Goal: Information Seeking & Learning: Learn about a topic

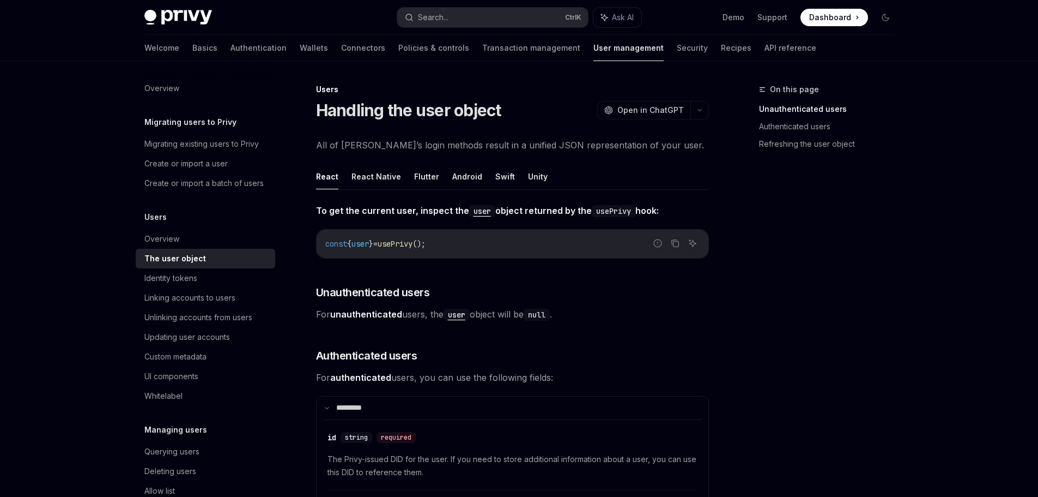
click at [764, 229] on div "On this page Unauthenticated users Authenticated users Refreshing the user obje…" at bounding box center [820, 290] width 166 height 414
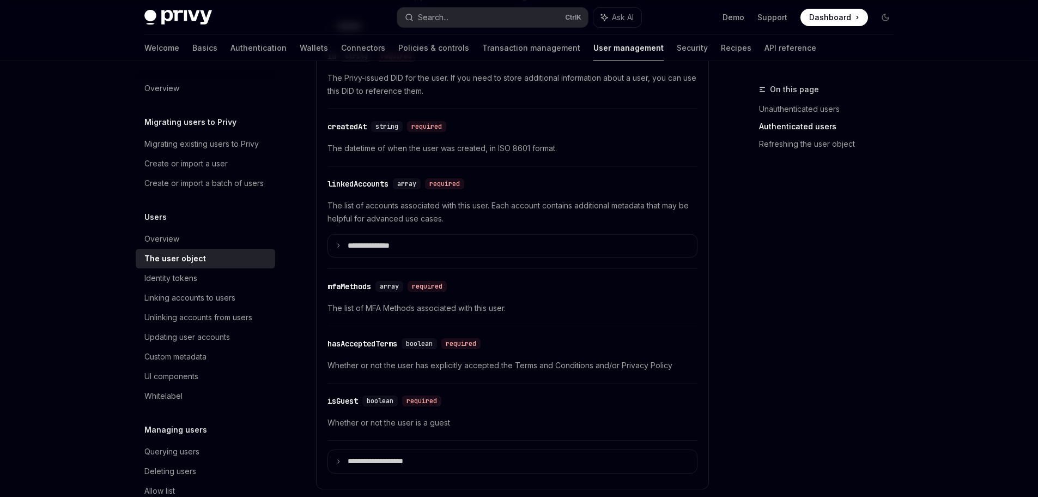
scroll to position [382, 0]
click at [392, 247] on p "**********" at bounding box center [377, 245] width 59 height 10
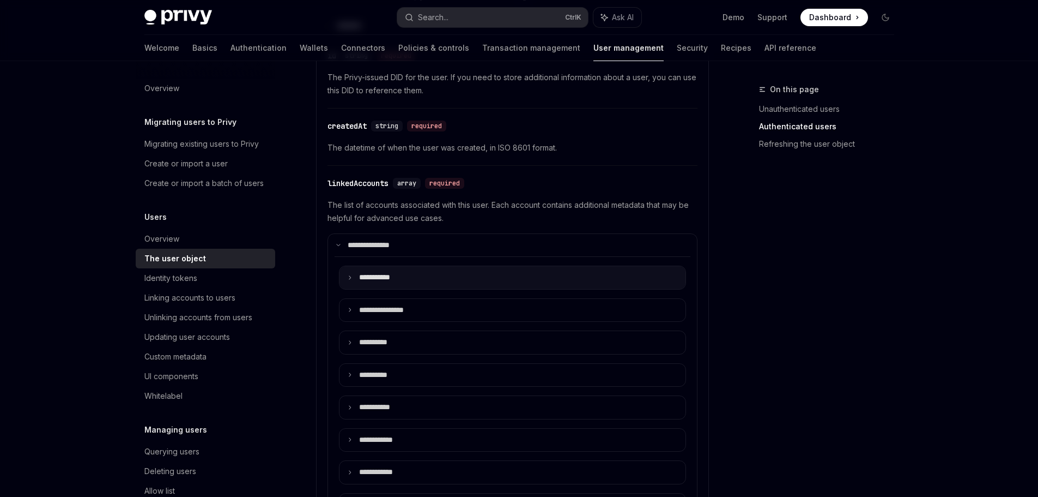
click at [419, 282] on summary "**** ******" at bounding box center [513, 277] width 346 height 23
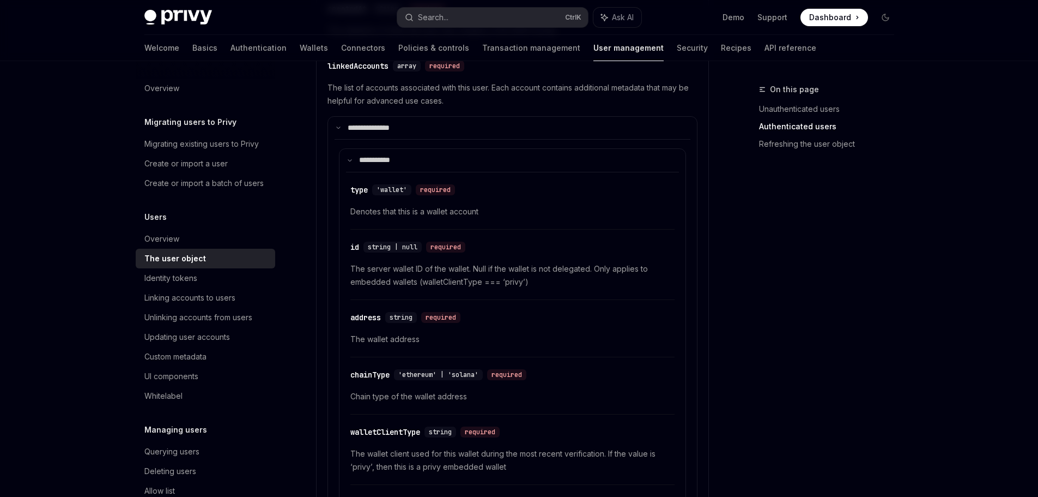
scroll to position [436, 0]
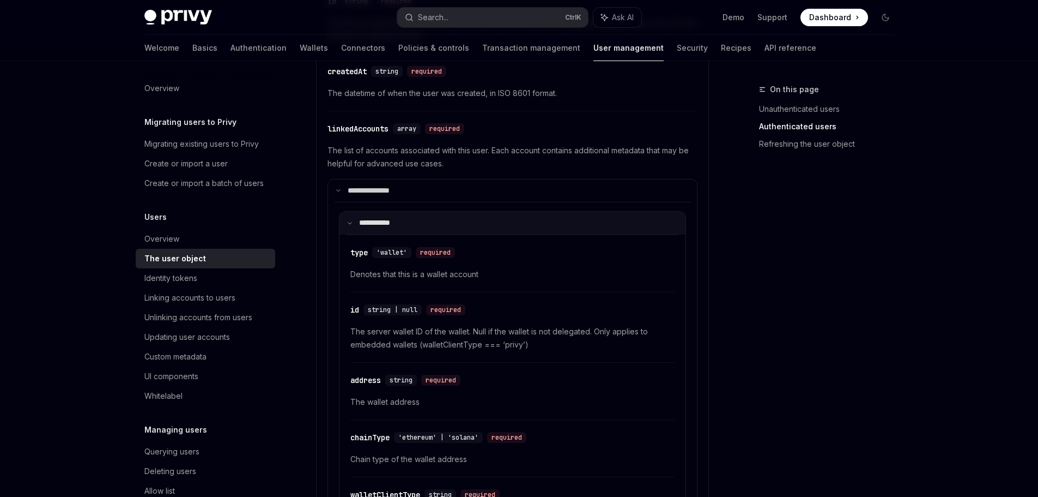
click at [412, 211] on summary "**** ******" at bounding box center [513, 222] width 346 height 23
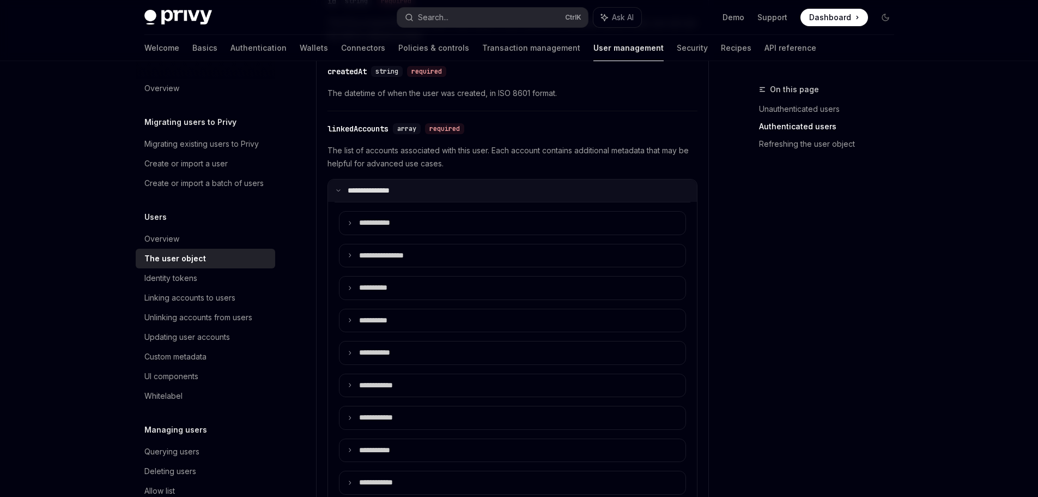
click at [426, 191] on summary "**********" at bounding box center [512, 190] width 369 height 23
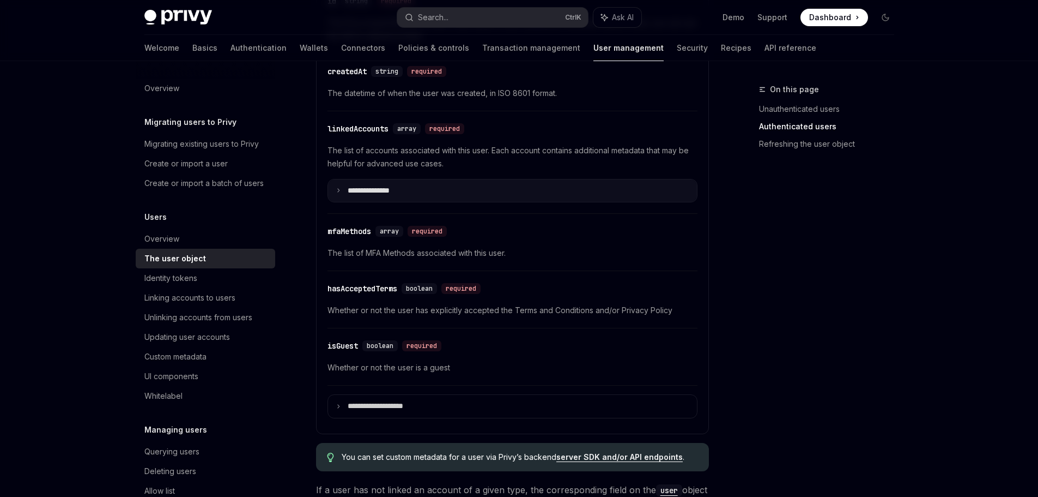
click at [433, 190] on summary "**********" at bounding box center [512, 190] width 369 height 23
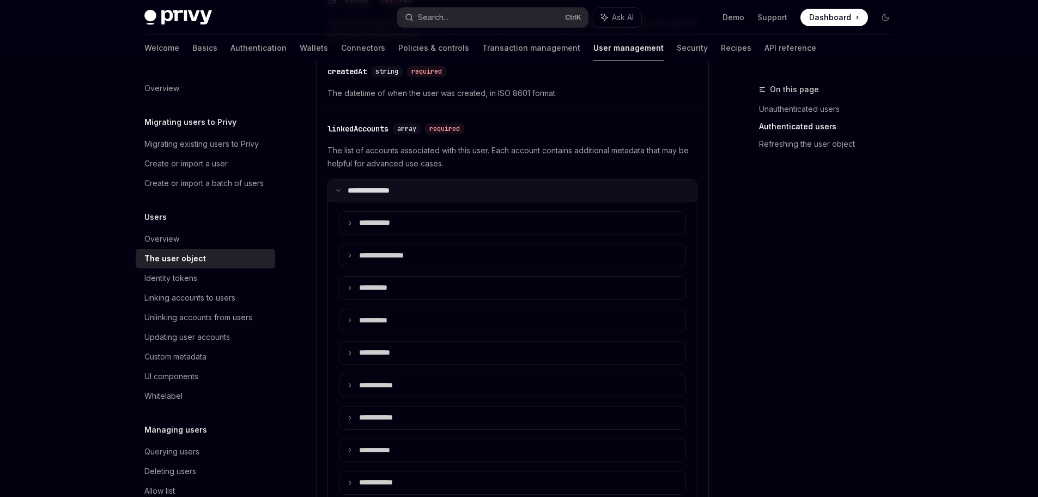
click at [350, 189] on p "**********" at bounding box center [376, 191] width 56 height 10
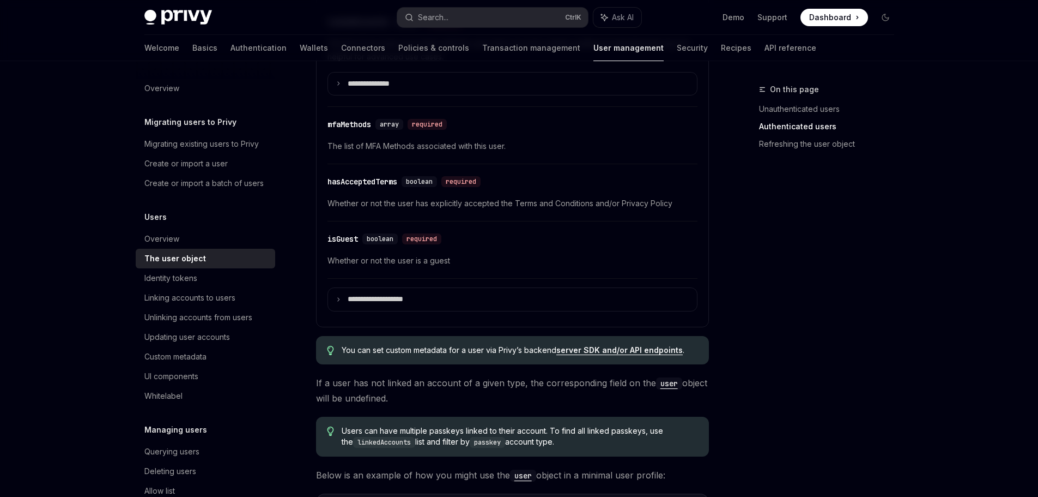
scroll to position [545, 0]
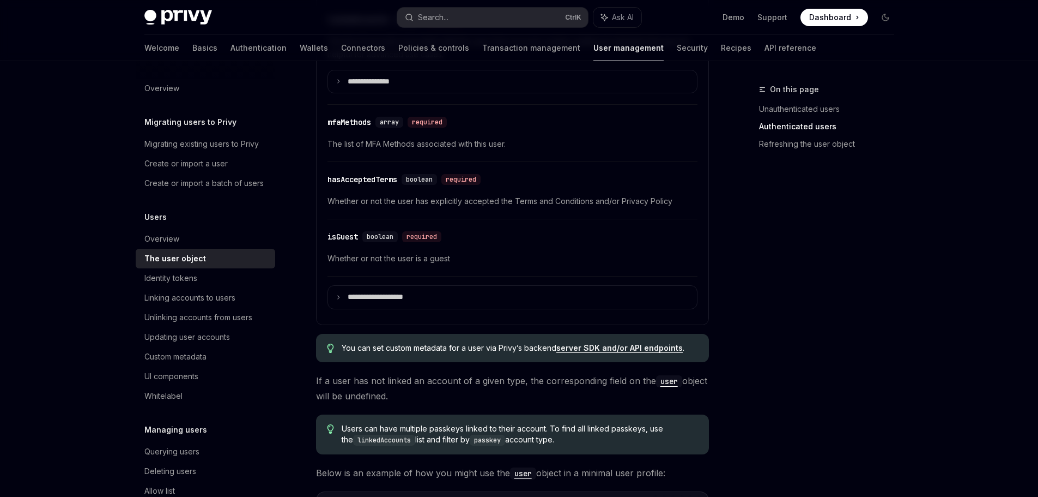
click at [326, 291] on div "**********" at bounding box center [512, 99] width 379 height 450
click at [339, 292] on summary "**********" at bounding box center [512, 297] width 369 height 23
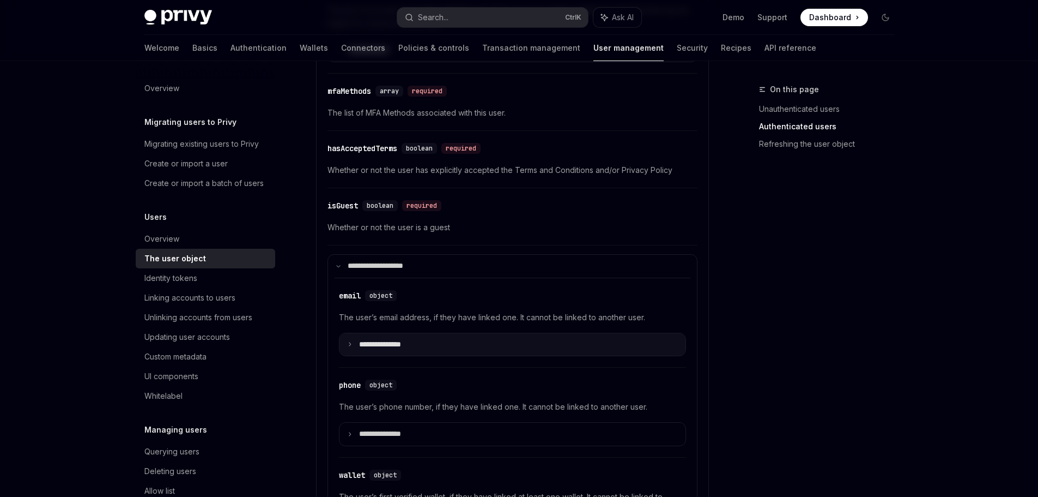
scroll to position [654, 0]
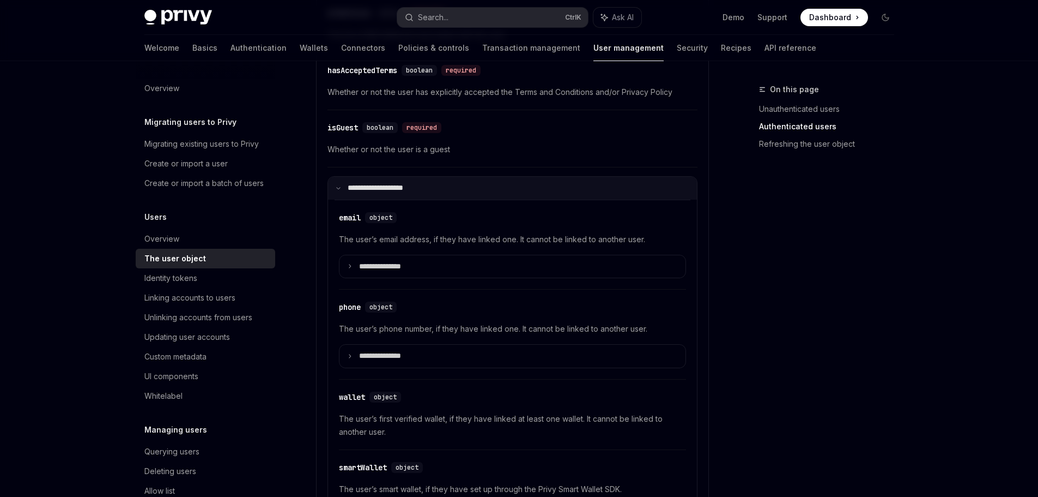
click at [453, 191] on summary "**********" at bounding box center [512, 188] width 369 height 23
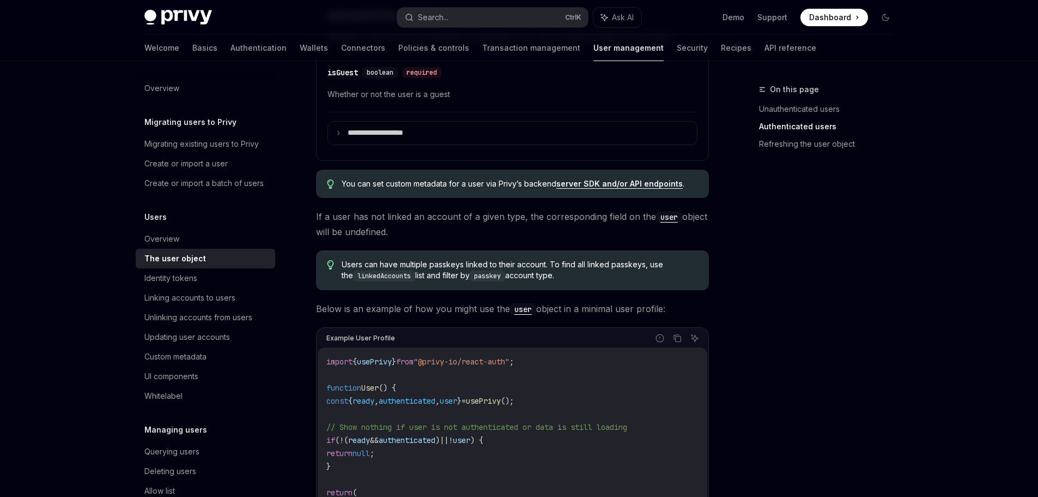
scroll to position [818, 0]
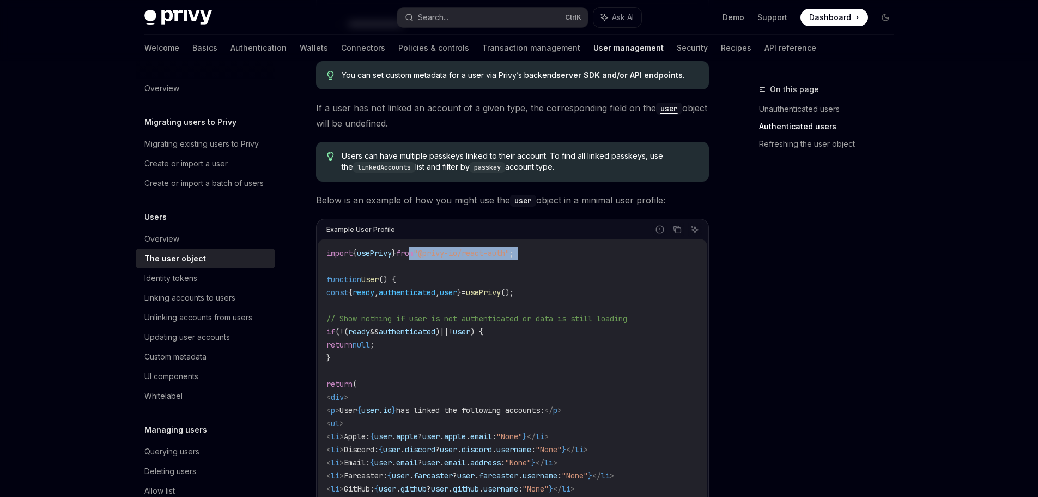
drag, startPoint x: 433, startPoint y: 254, endPoint x: 600, endPoint y: 285, distance: 170.1
click at [583, 277] on code "import { usePrivy } from "@privy-io/react-auth" ; function User () { const { re…" at bounding box center [512, 455] width 372 height 419
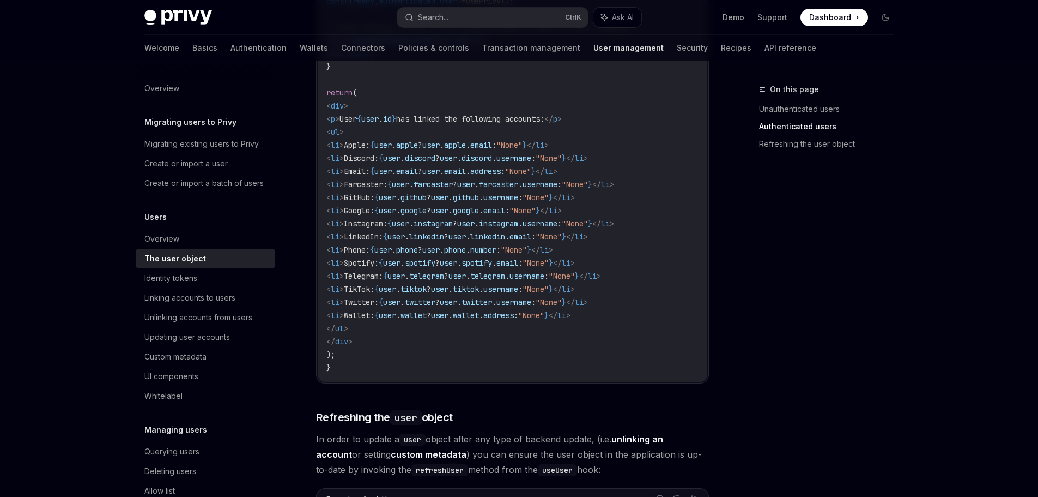
scroll to position [1090, 0]
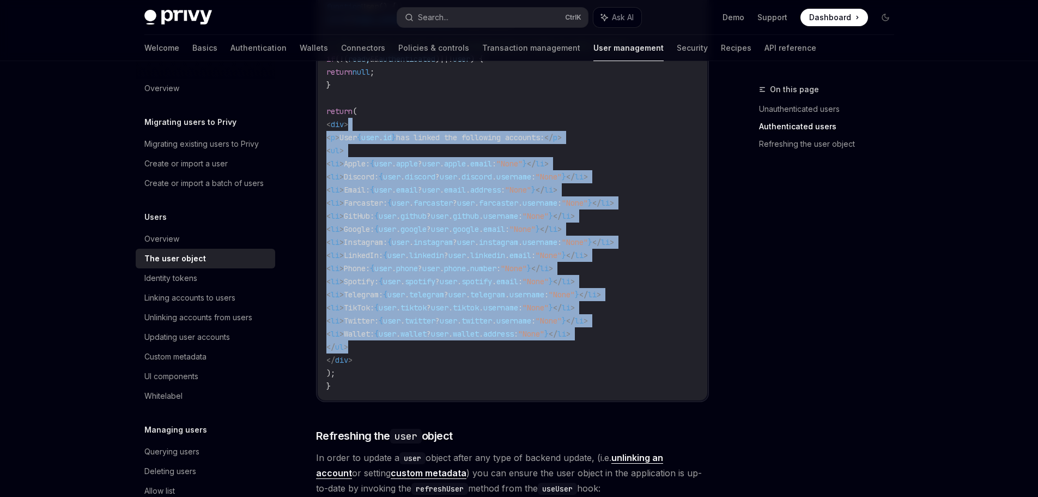
drag, startPoint x: 529, startPoint y: 126, endPoint x: 617, endPoint y: 361, distance: 251.3
click at [617, 358] on code "import { usePrivy } from "@privy-io/react-auth" ; function User () { const { re…" at bounding box center [512, 183] width 372 height 419
click at [617, 361] on code "import { usePrivy } from "@privy-io/react-auth" ; function User () { const { re…" at bounding box center [512, 183] width 372 height 419
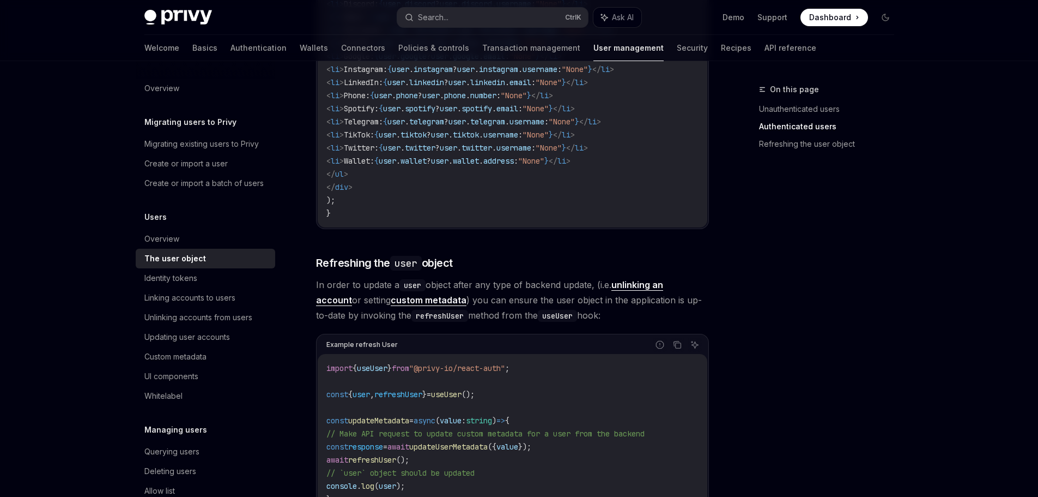
scroll to position [1308, 0]
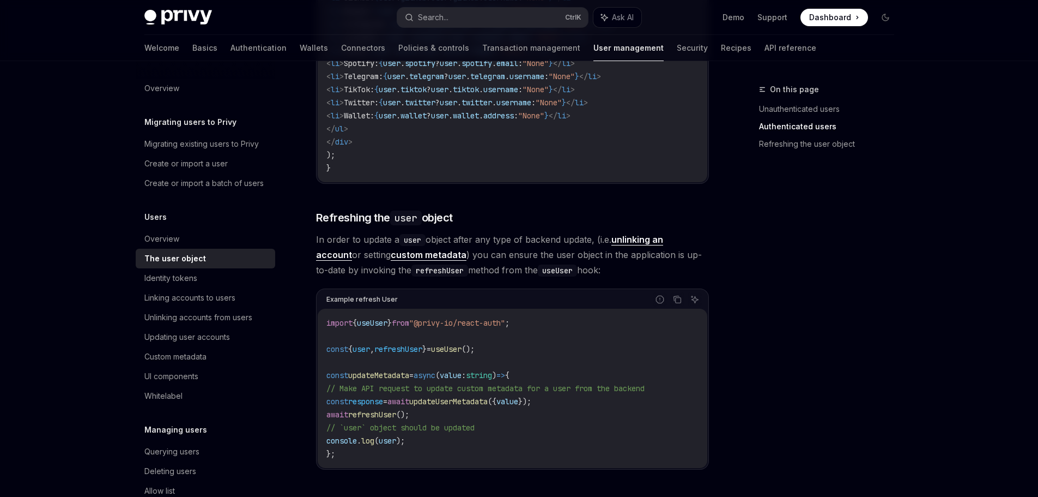
drag, startPoint x: 309, startPoint y: 239, endPoint x: 598, endPoint y: 287, distance: 292.7
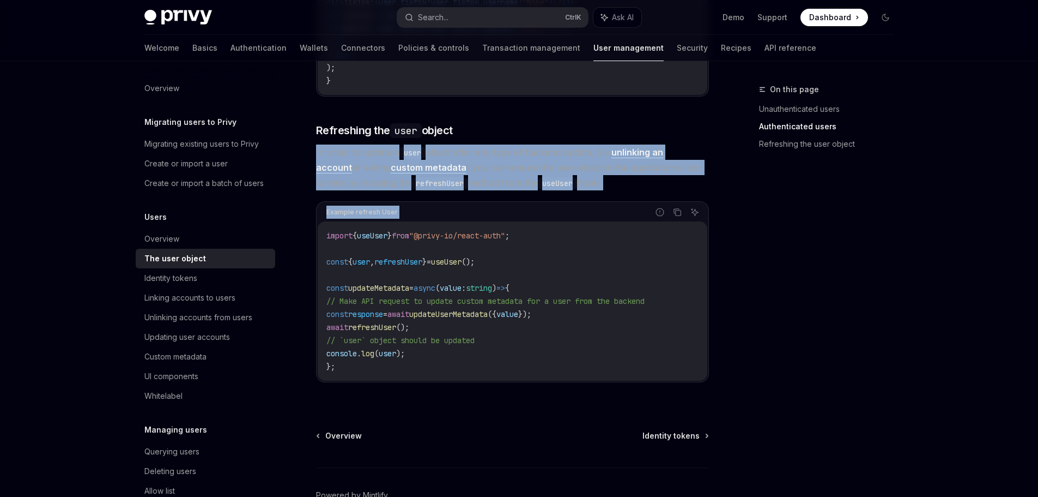
scroll to position [1417, 0]
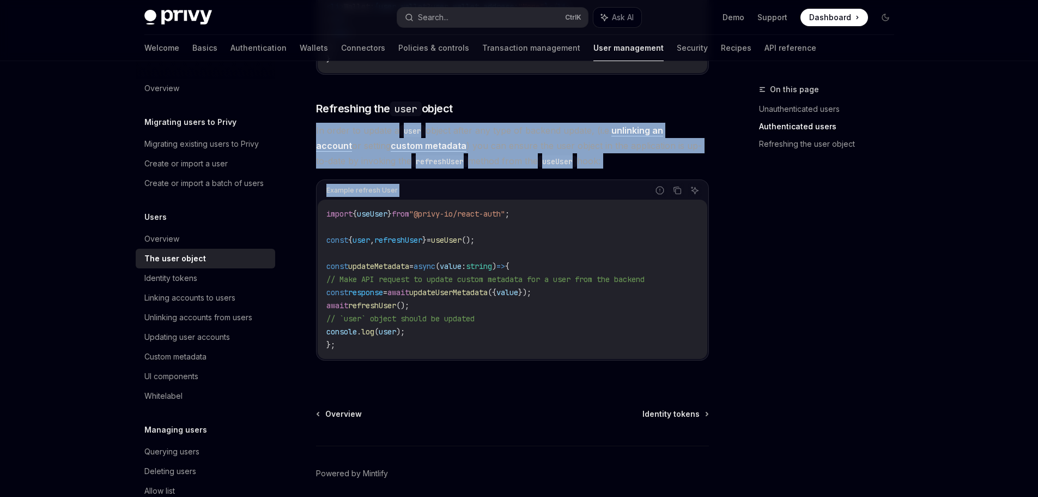
click at [499, 189] on div "Report incorrect code Copy Ask AI" at bounding box center [550, 190] width 304 height 14
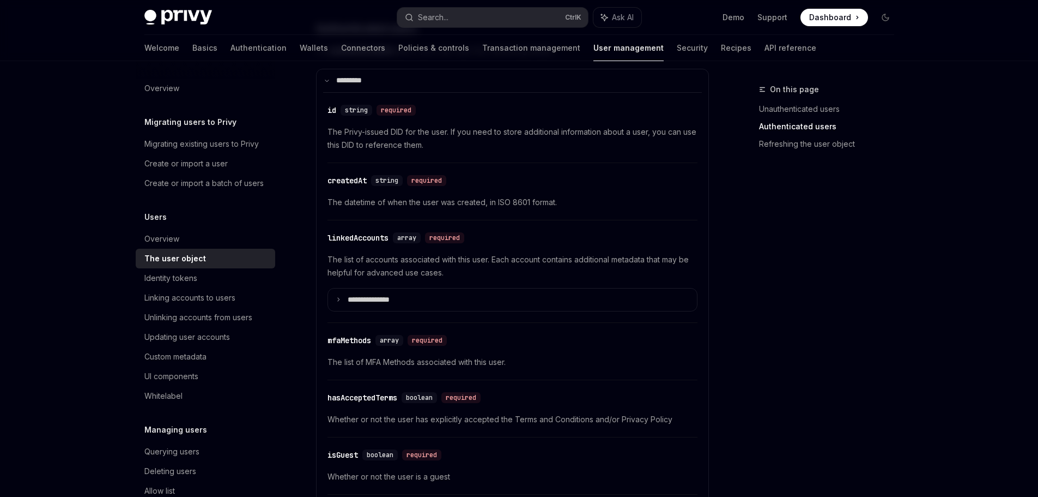
scroll to position [0, 0]
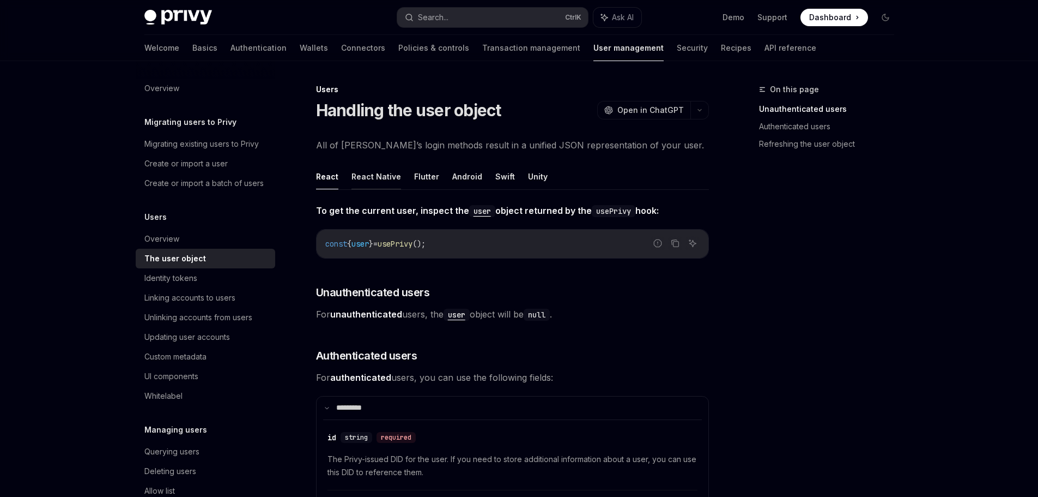
click at [372, 175] on button "React Native" at bounding box center [377, 177] width 50 height 26
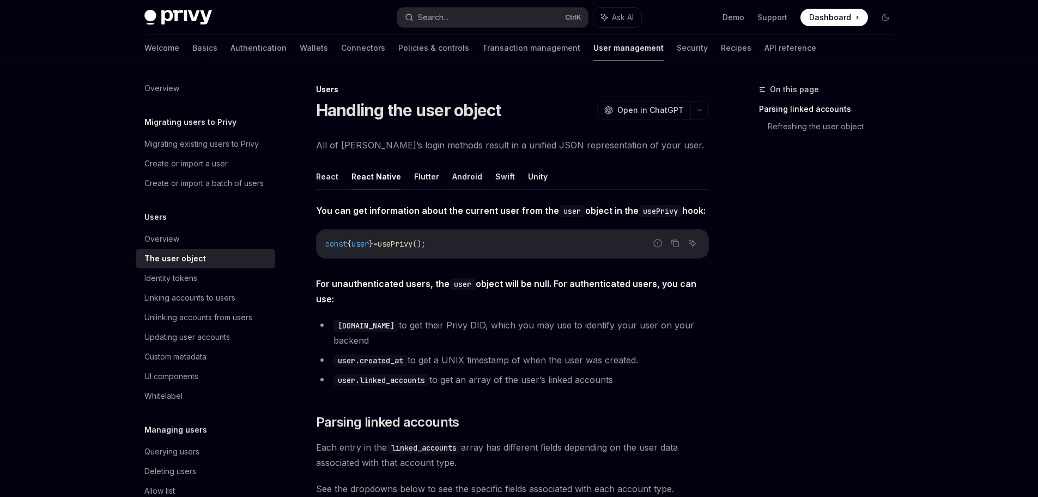
click at [462, 175] on button "Android" at bounding box center [467, 177] width 30 height 26
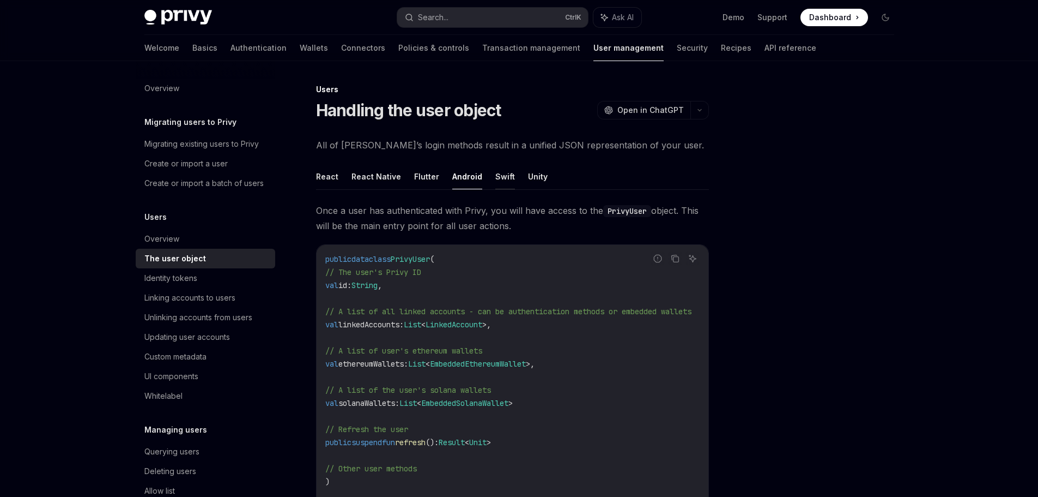
click at [500, 176] on button "Swift" at bounding box center [505, 177] width 20 height 26
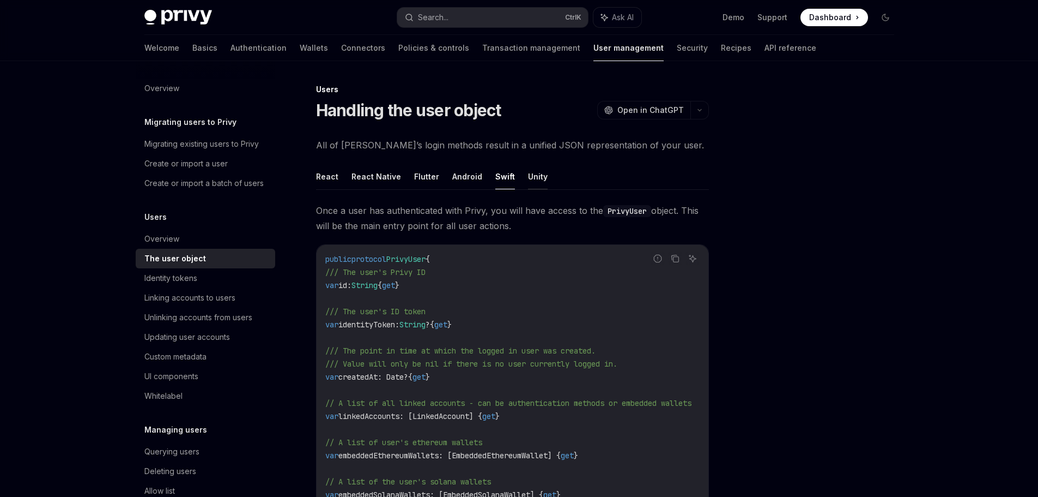
click at [538, 174] on button "Unity" at bounding box center [538, 177] width 20 height 26
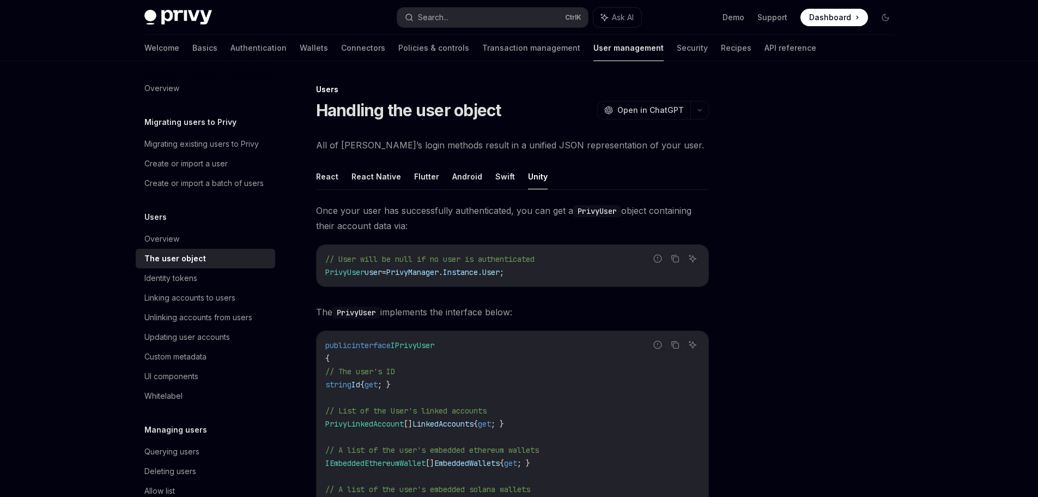
click at [91, 330] on div "Privy Docs home page Search... Ctrl K Ask AI Demo Support Dashboard Dashboard S…" at bounding box center [519, 490] width 1038 height 981
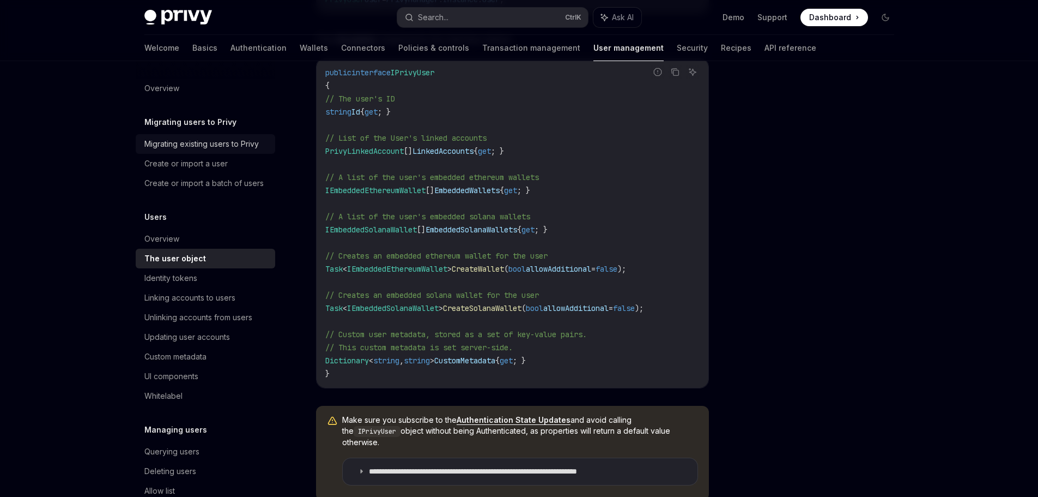
click at [196, 144] on div "Migrating existing users to Privy" at bounding box center [201, 143] width 114 height 13
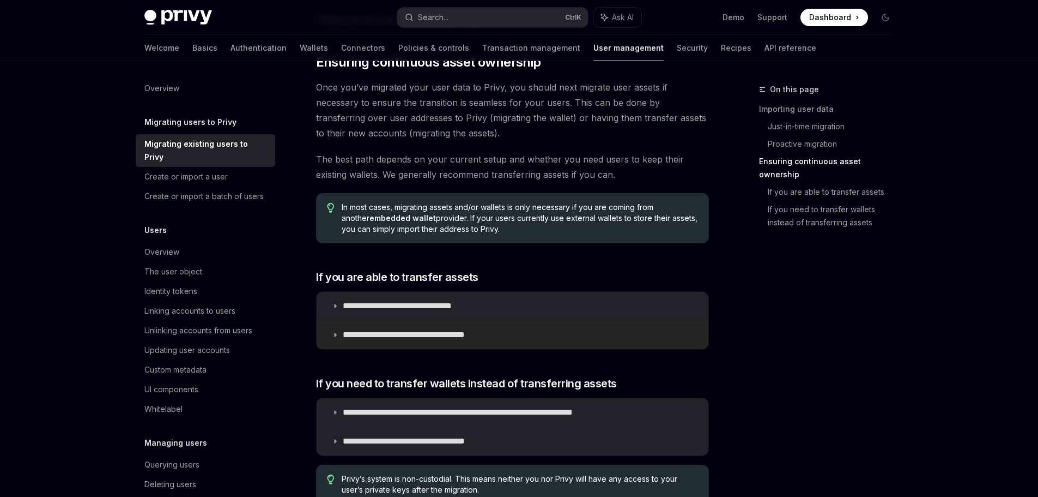
scroll to position [1298, 0]
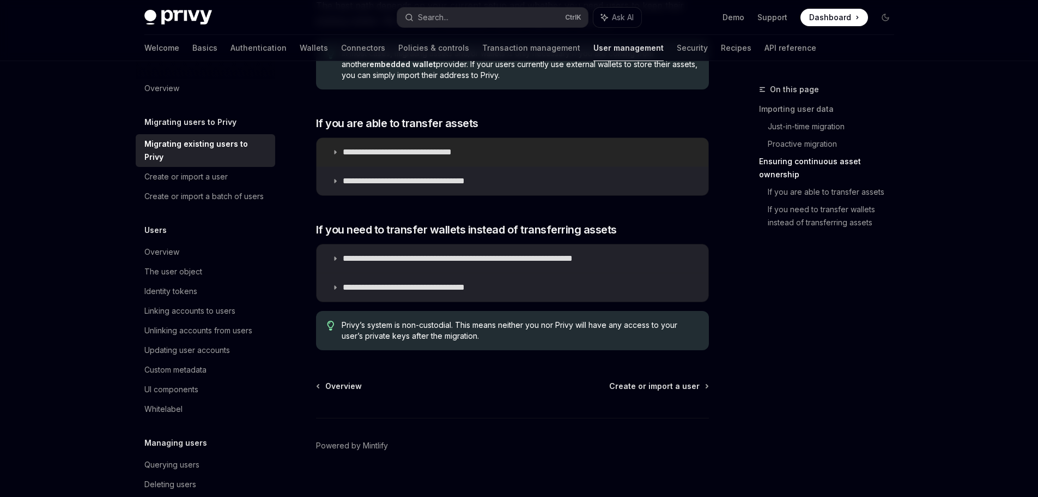
click at [413, 147] on p "**********" at bounding box center [414, 152] width 142 height 11
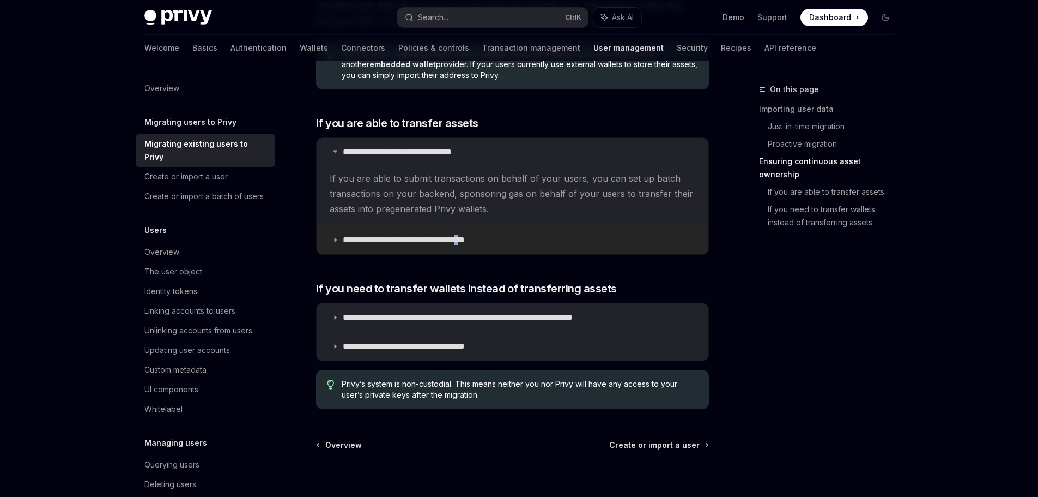
click at [489, 226] on summary "**********" at bounding box center [513, 240] width 392 height 28
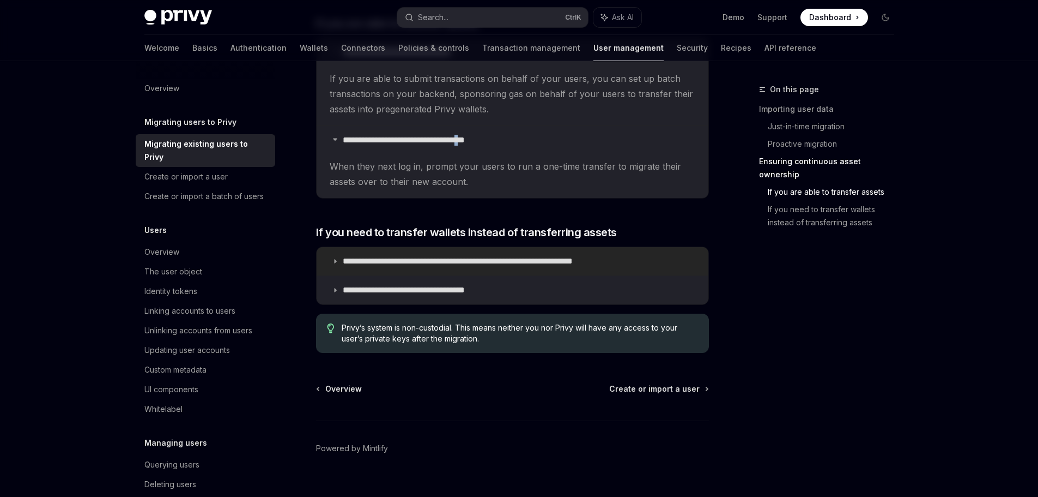
scroll to position [1401, 0]
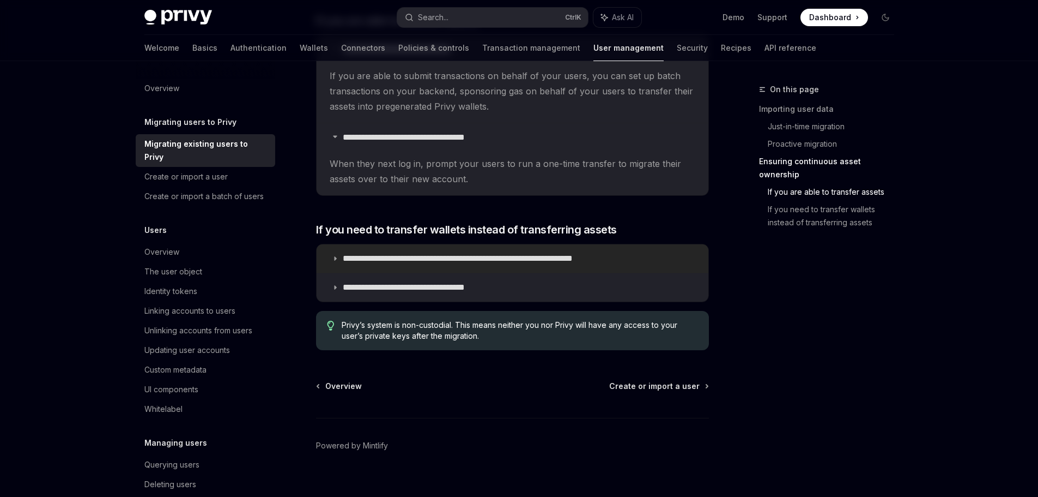
click at [428, 244] on summary "**********" at bounding box center [513, 258] width 392 height 28
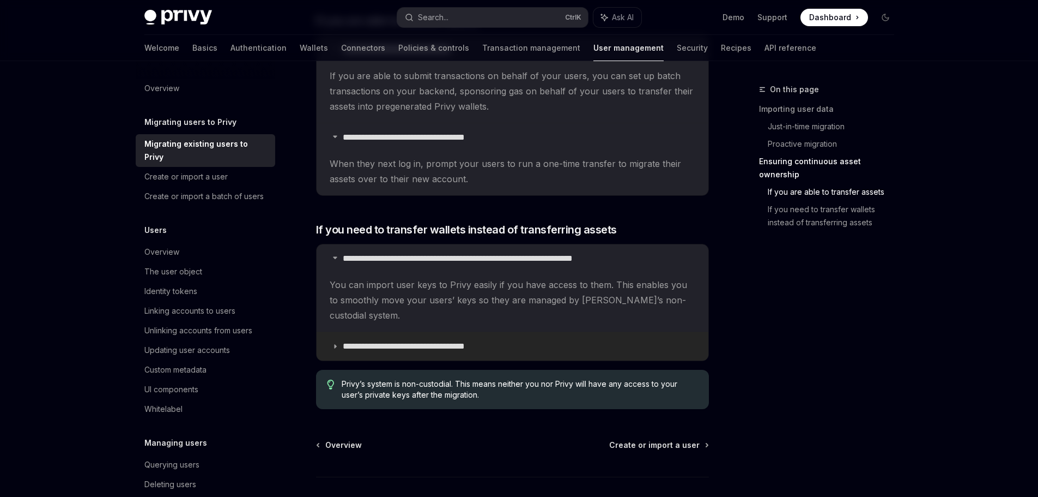
click at [448, 341] on p "**********" at bounding box center [423, 346] width 161 height 11
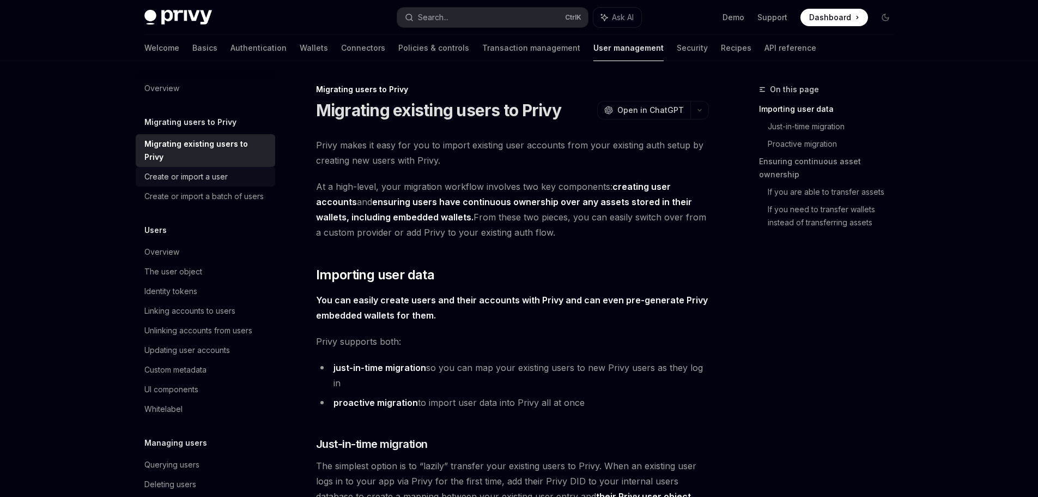
click at [184, 177] on div "Create or import a user" at bounding box center [185, 176] width 83 height 13
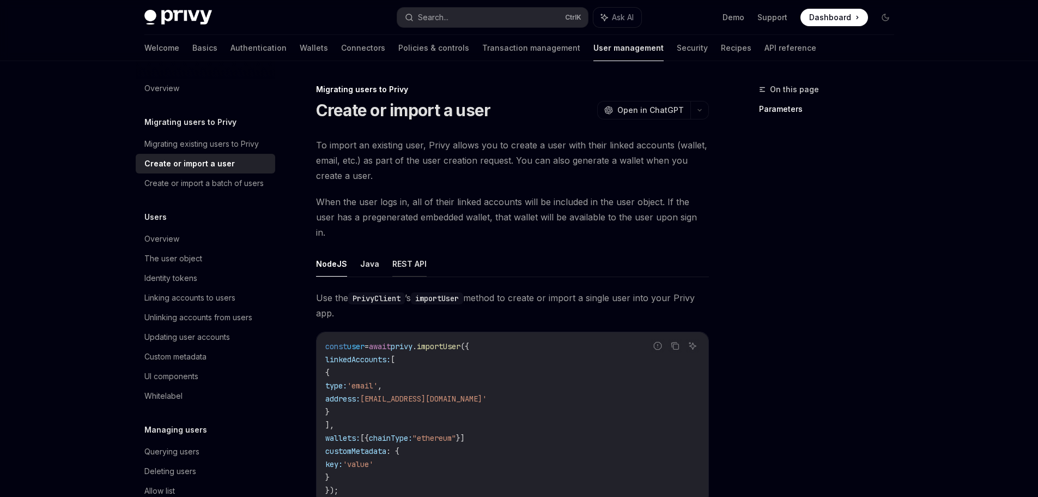
click at [403, 253] on button "REST API" at bounding box center [409, 264] width 34 height 26
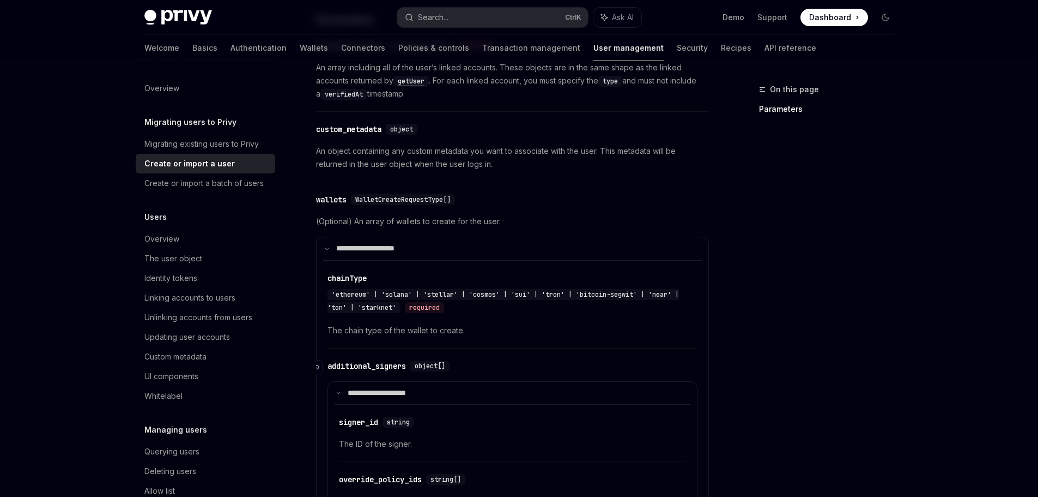
scroll to position [600, 0]
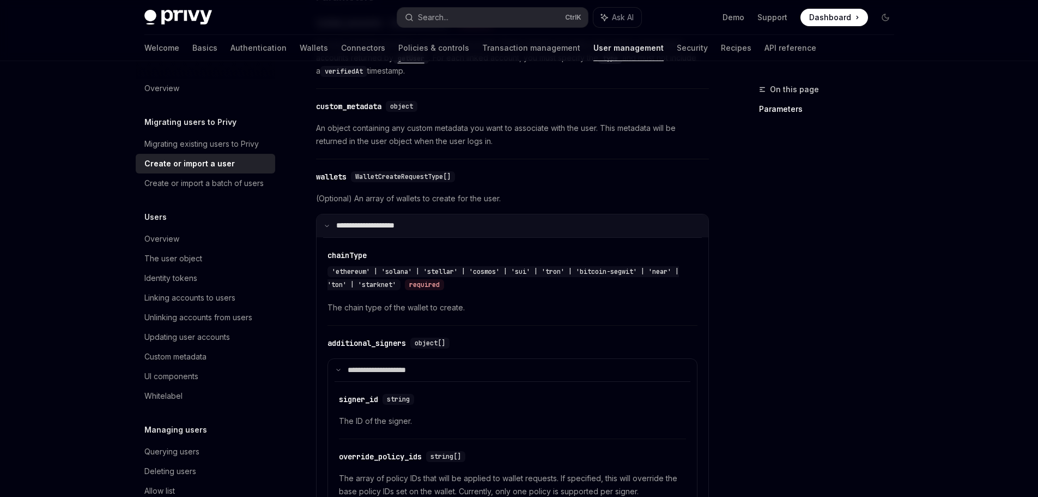
click at [473, 214] on summary "**********" at bounding box center [513, 225] width 392 height 23
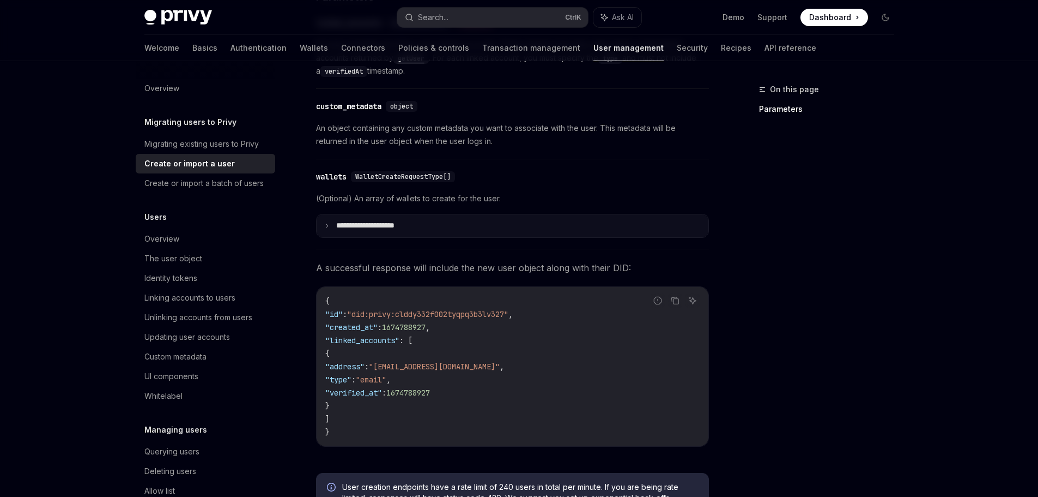
click at [530, 214] on summary "**********" at bounding box center [513, 225] width 392 height 23
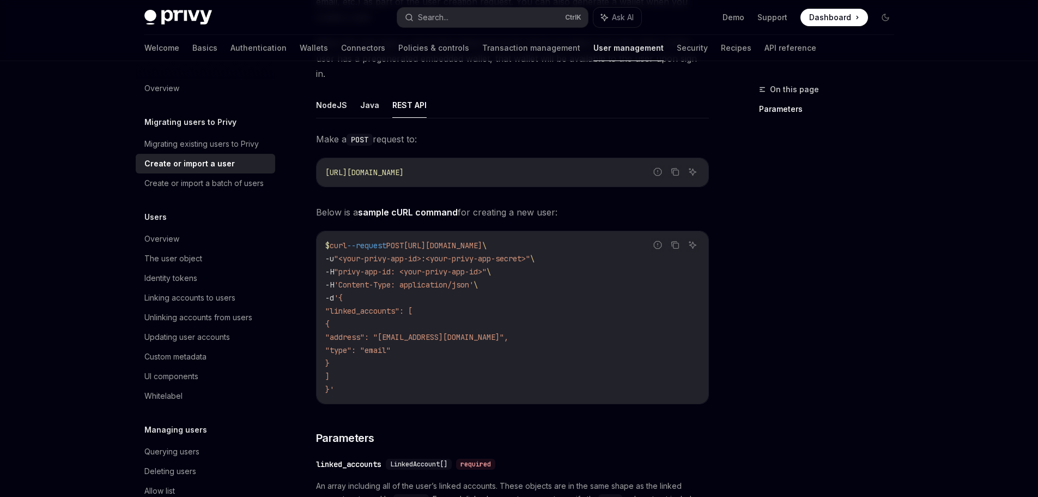
scroll to position [164, 0]
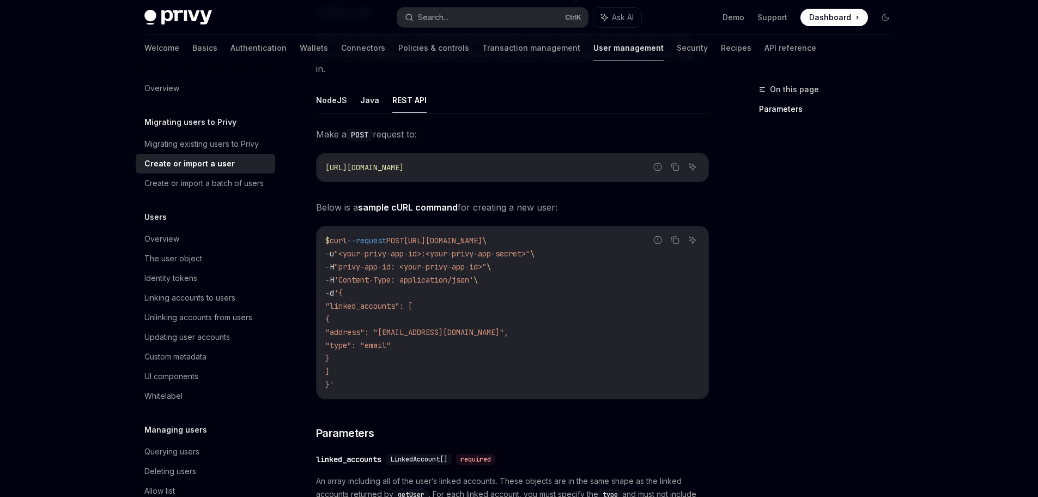
drag, startPoint x: 340, startPoint y: 311, endPoint x: 477, endPoint y: 337, distance: 139.3
click at [474, 337] on code "$ curl --request POST https://auth.privy.io/api/v1/users \ -u "<your-privy-app-…" at bounding box center [512, 312] width 374 height 157
click at [479, 337] on code "$ curl --request POST https://auth.privy.io/api/v1/users \ -u "<your-privy-app-…" at bounding box center [512, 312] width 374 height 157
drag, startPoint x: 459, startPoint y: 303, endPoint x: 503, endPoint y: 362, distance: 72.9
click at [501, 361] on code "$ curl --request POST https://auth.privy.io/api/v1/users \ -u "<your-privy-app-…" at bounding box center [512, 312] width 374 height 157
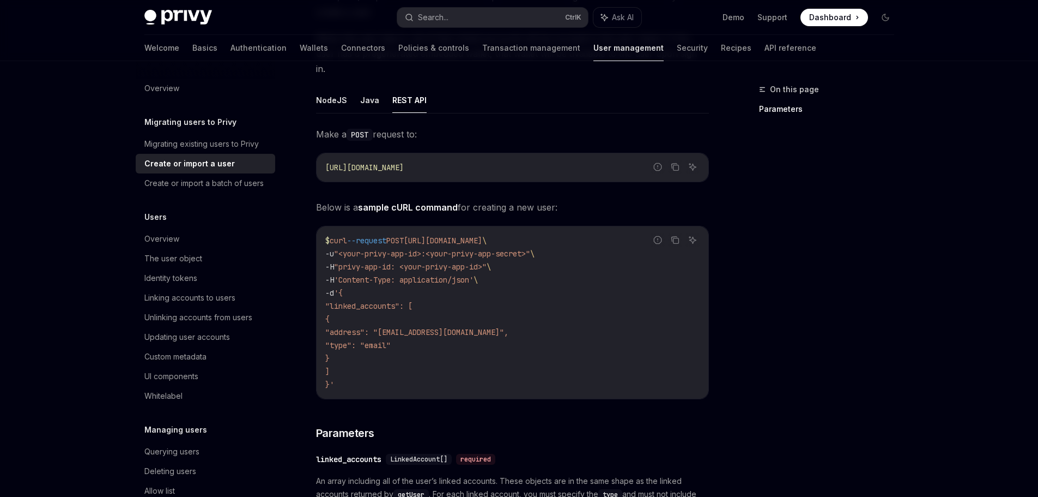
click at [527, 292] on code "$ curl --request POST https://auth.privy.io/api/v1/users \ -u "<your-privy-app-…" at bounding box center [512, 312] width 374 height 157
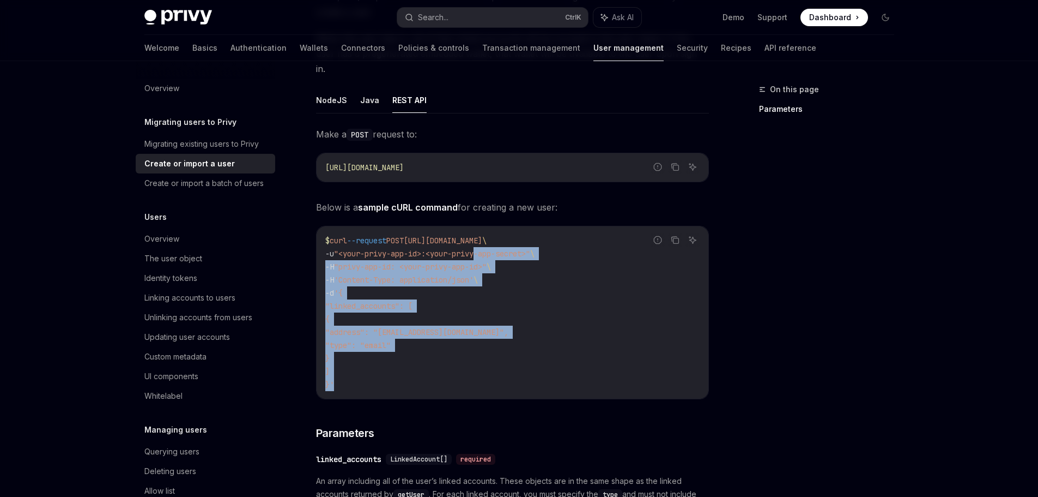
drag, startPoint x: 491, startPoint y: 241, endPoint x: 551, endPoint y: 373, distance: 144.7
click at [551, 373] on code "$ curl --request POST https://auth.privy.io/api/v1/users \ -u "<your-privy-app-…" at bounding box center [512, 312] width 374 height 157
click at [570, 299] on code "$ curl --request POST https://auth.privy.io/api/v1/users \ -u "<your-privy-app-…" at bounding box center [512, 312] width 374 height 157
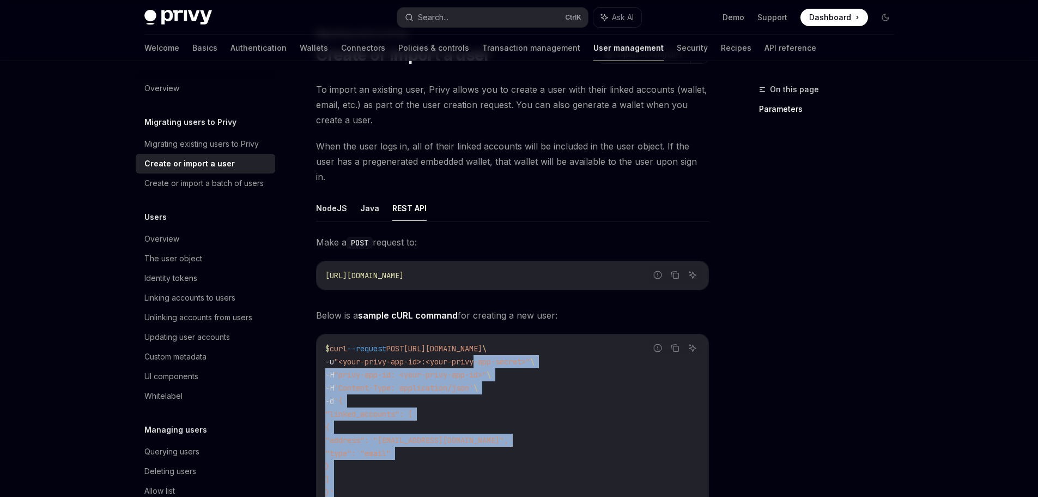
scroll to position [55, 0]
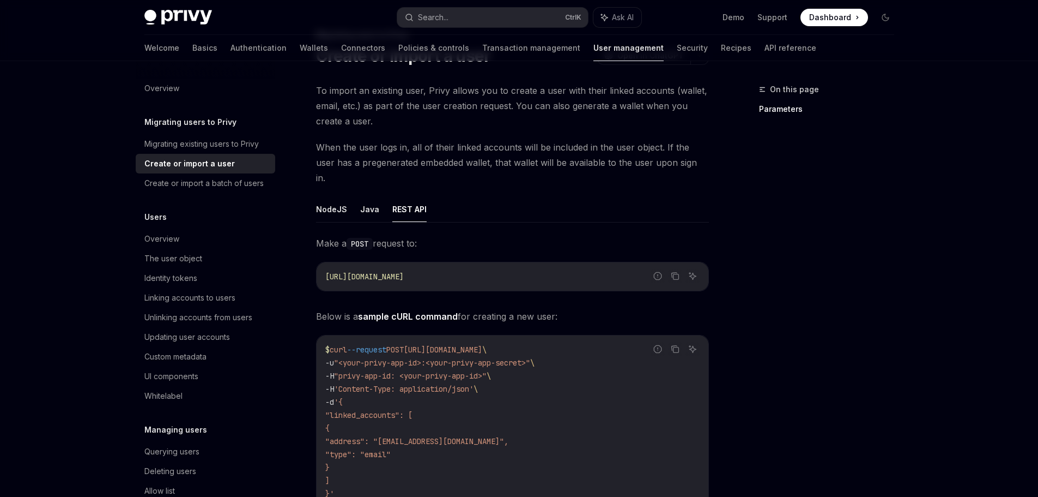
click at [567, 343] on code "$ curl --request POST https://auth.privy.io/api/v1/users \ -u "<your-privy-app-…" at bounding box center [512, 421] width 374 height 157
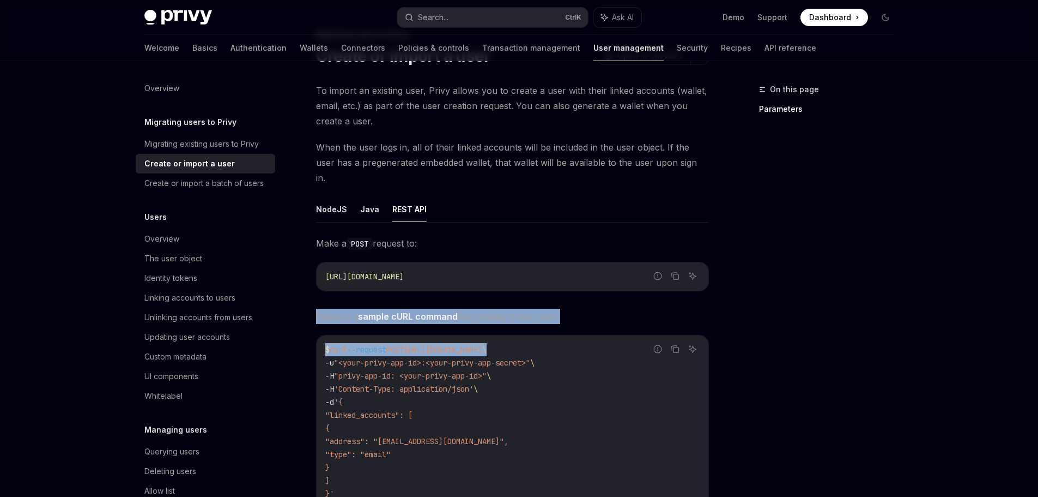
drag, startPoint x: 299, startPoint y: 298, endPoint x: 649, endPoint y: 310, distance: 350.1
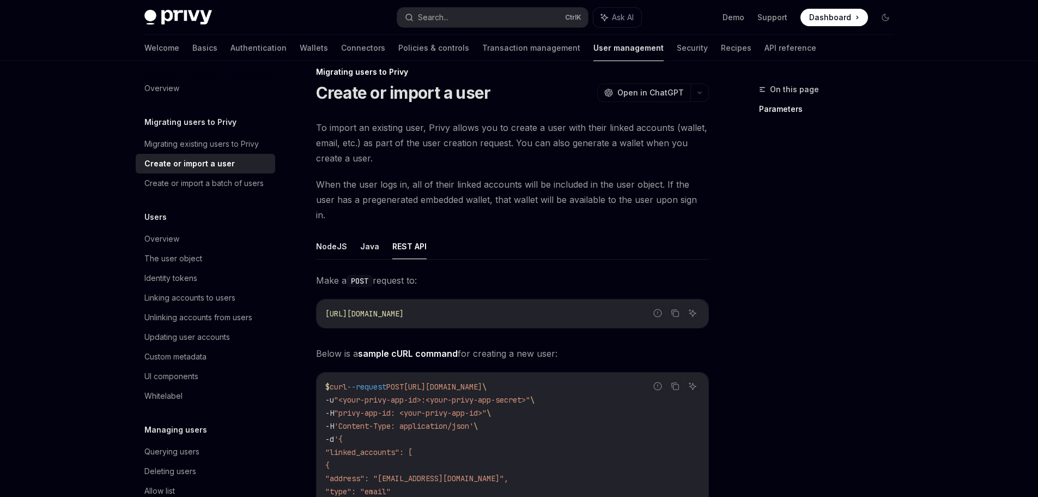
scroll to position [0, 0]
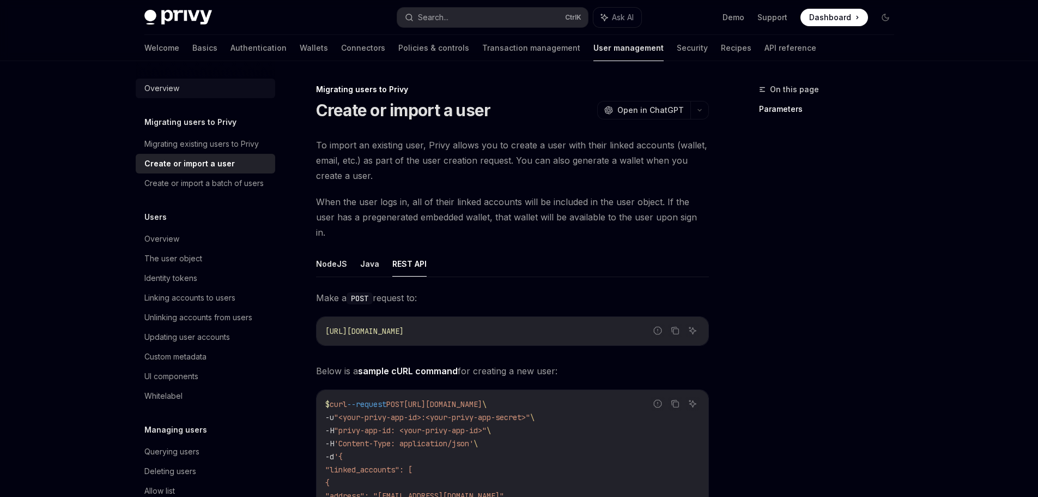
click at [183, 92] on div "Overview" at bounding box center [206, 88] width 124 height 13
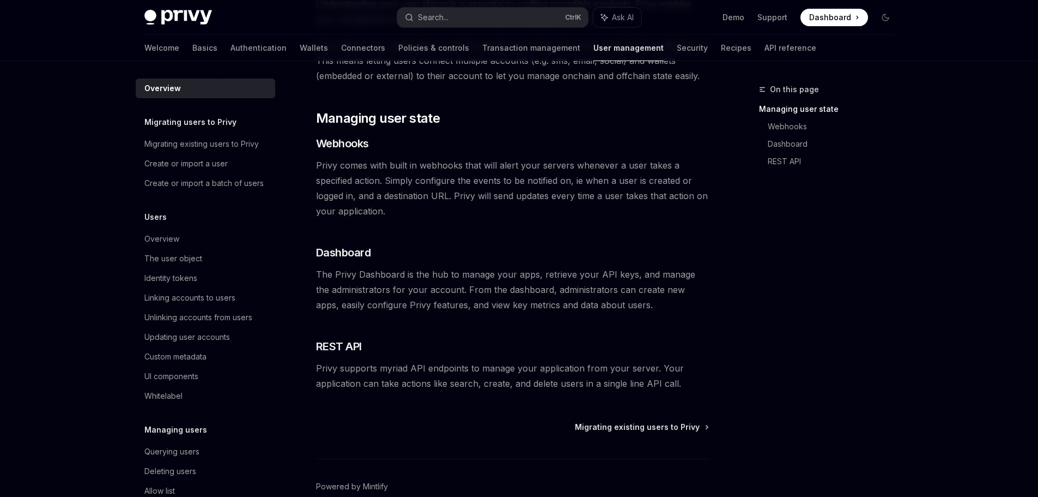
scroll to position [181, 0]
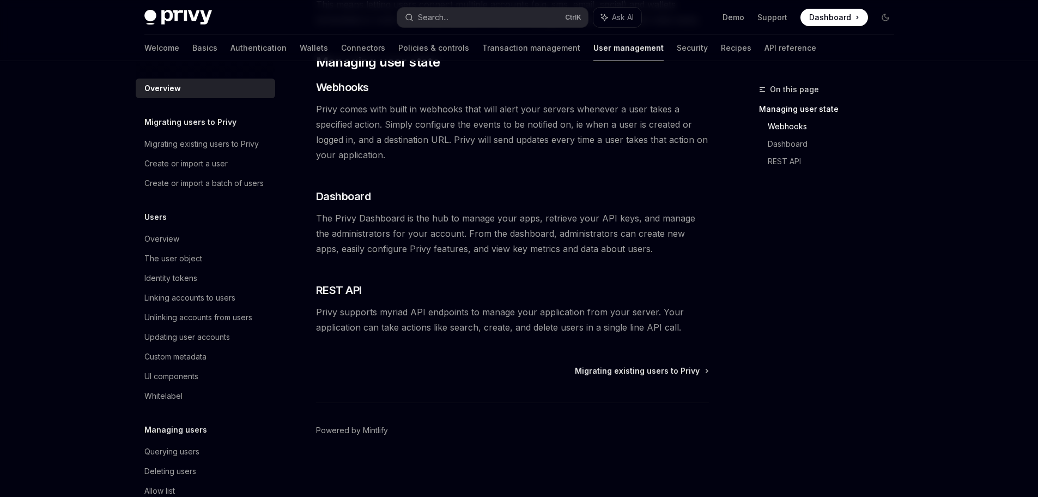
click at [773, 316] on div "On this page Managing user state Webhooks Dashboard REST API" at bounding box center [820, 290] width 166 height 414
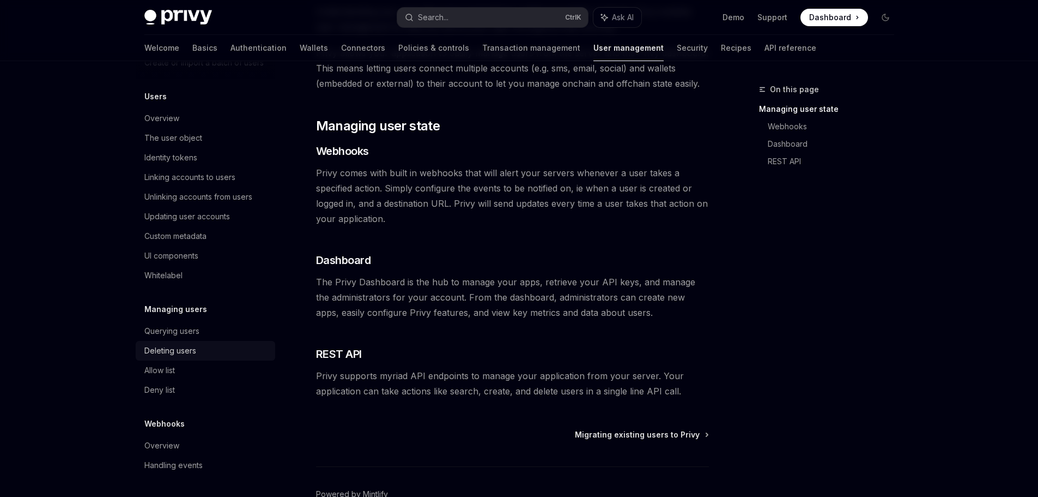
scroll to position [0, 0]
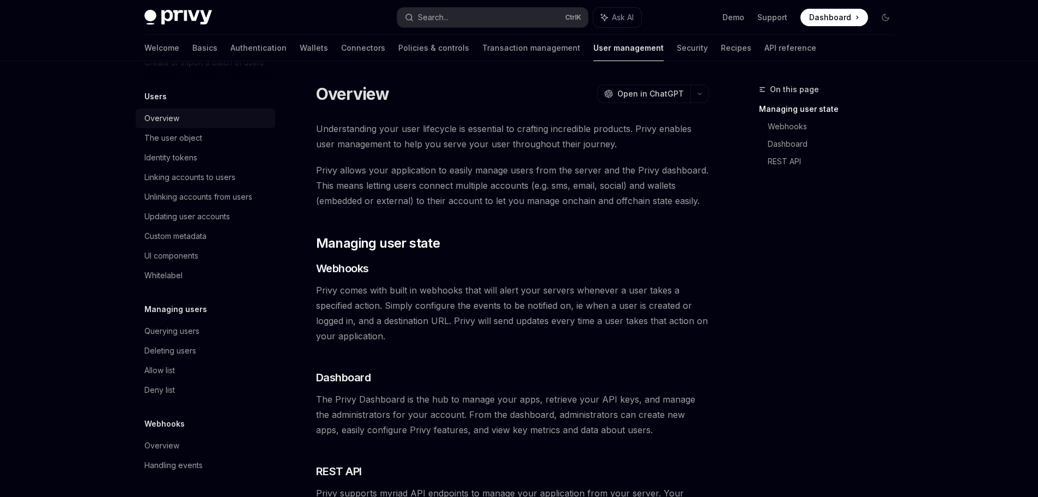
click at [164, 118] on div "Overview" at bounding box center [161, 118] width 35 height 13
type textarea "*"
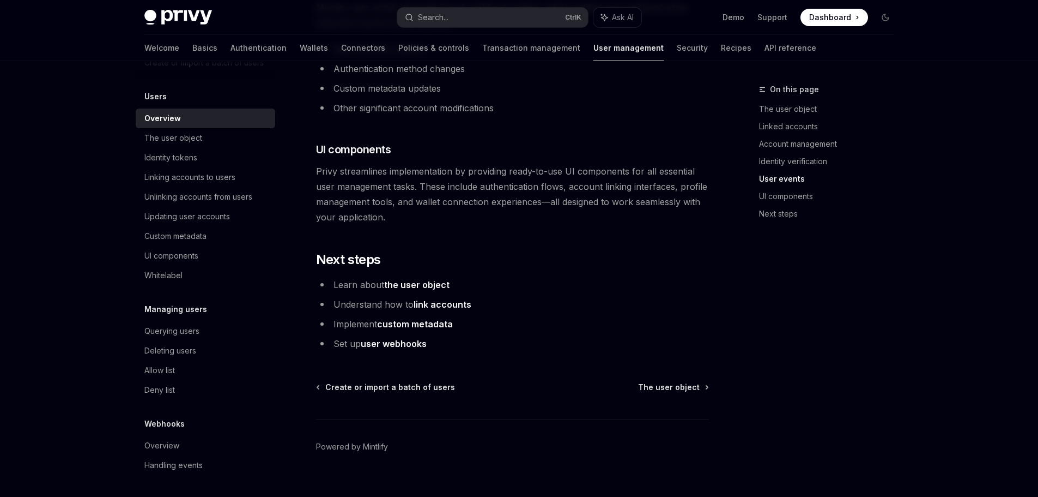
scroll to position [1136, 0]
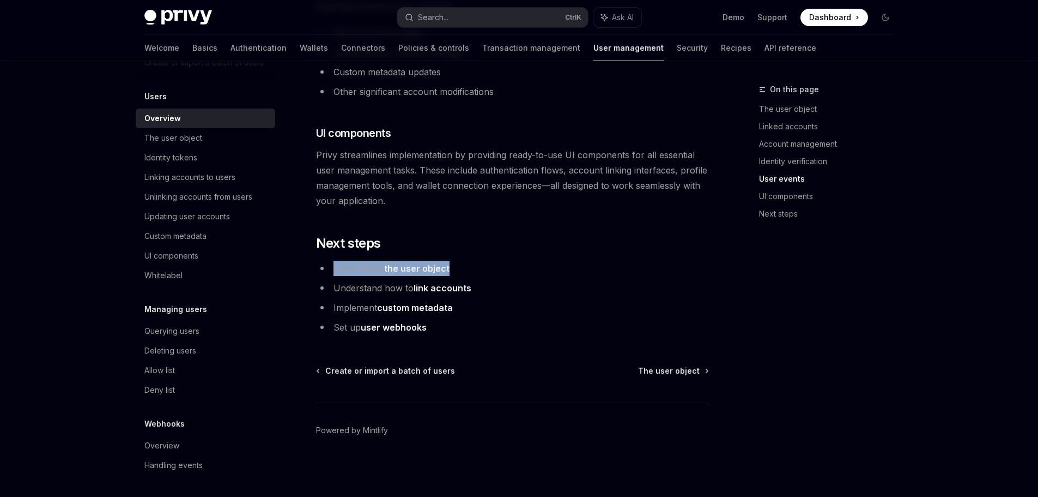
drag, startPoint x: 325, startPoint y: 269, endPoint x: 498, endPoint y: 268, distance: 172.2
click at [487, 268] on li "Learn about the user object" at bounding box center [512, 268] width 393 height 15
click at [553, 264] on li "Learn about the user object" at bounding box center [512, 268] width 393 height 15
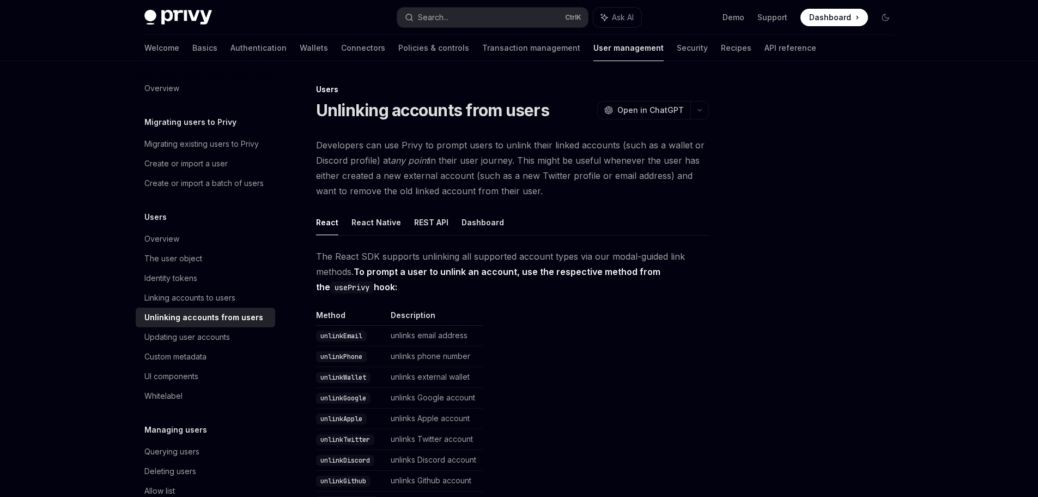
click at [430, 221] on button "REST API" at bounding box center [431, 222] width 34 height 26
type textarea "*"
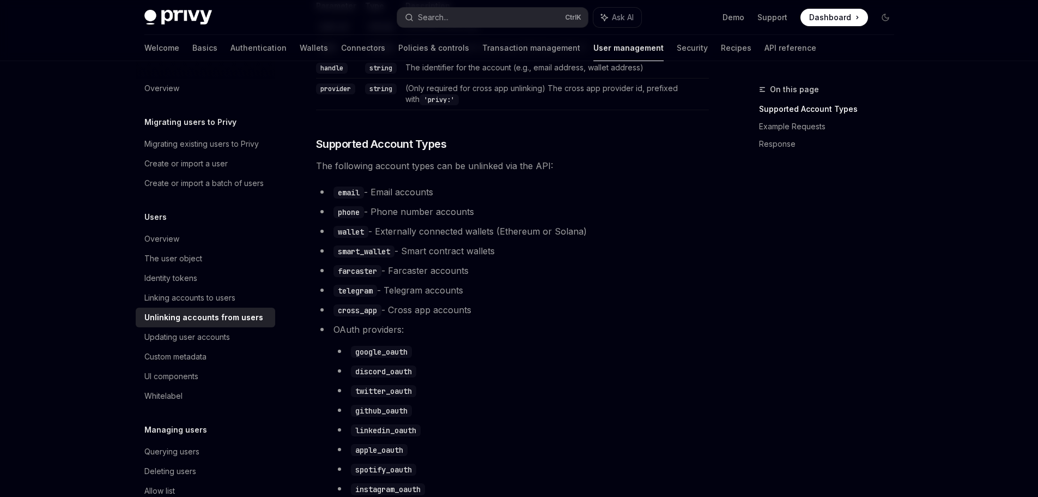
scroll to position [273, 0]
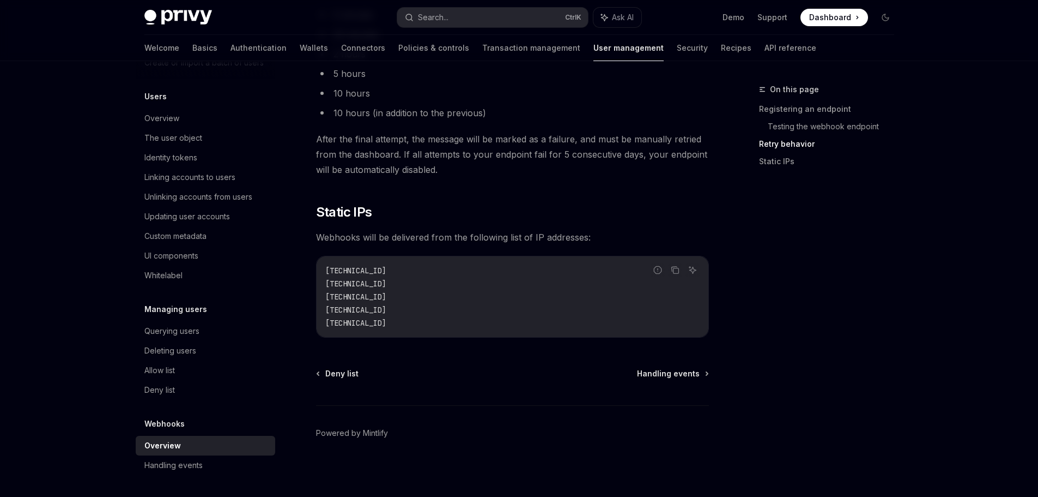
scroll to position [1380, 0]
drag, startPoint x: 190, startPoint y: 220, endPoint x: 215, endPoint y: 229, distance: 26.2
click at [190, 220] on div "Updating user accounts" at bounding box center [187, 216] width 86 height 13
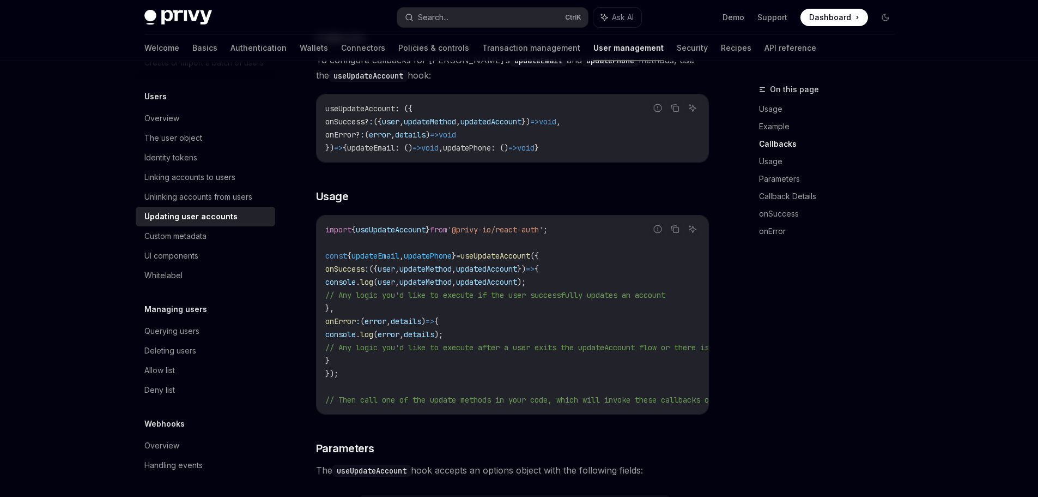
scroll to position [600, 0]
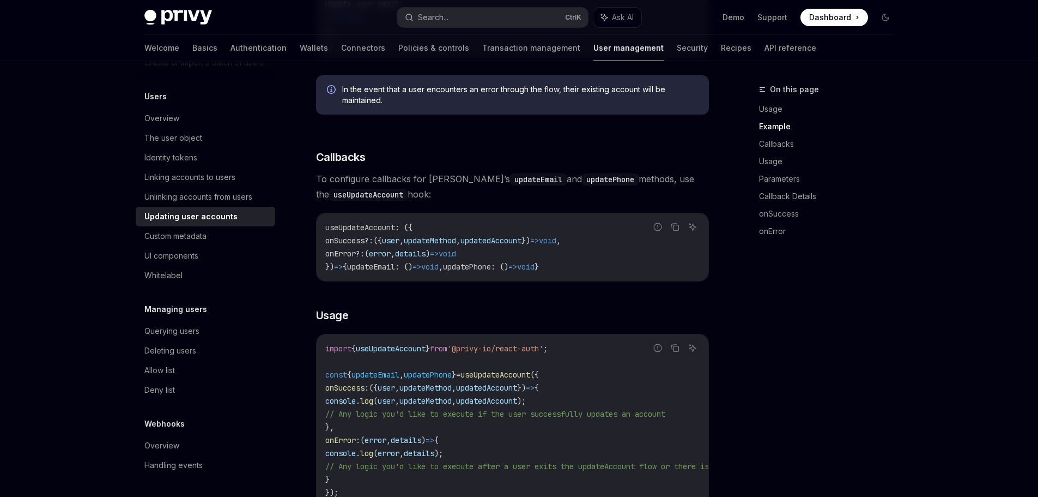
drag, startPoint x: 336, startPoint y: 245, endPoint x: 635, endPoint y: 285, distance: 301.4
click at [625, 273] on code "useUpdateAccount : ({ onSuccess? : ({ user , updateMethod , updatedAccount }) =…" at bounding box center [512, 247] width 374 height 52
click at [636, 286] on div "Email Phone Number To prompt users to change their email, you can use the updat…" at bounding box center [512, 421] width 393 height 1688
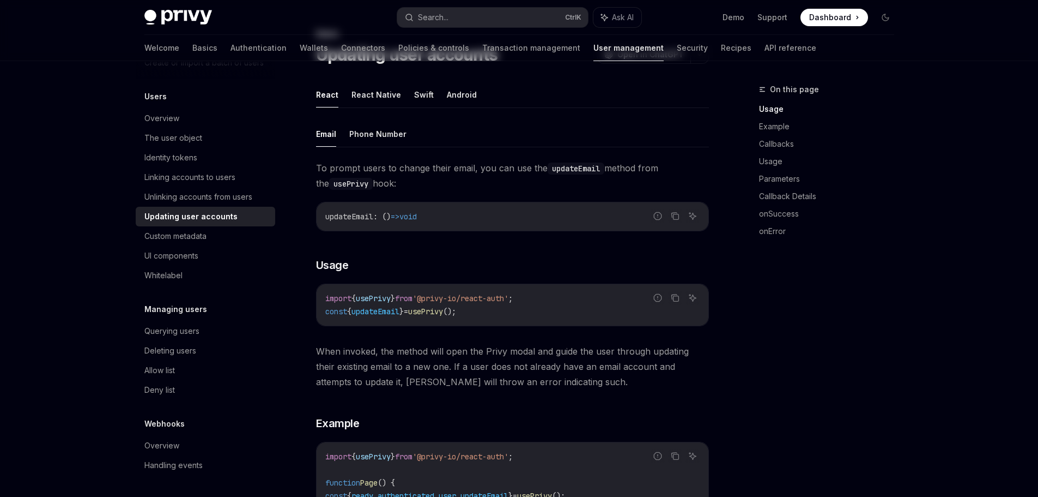
scroll to position [0, 0]
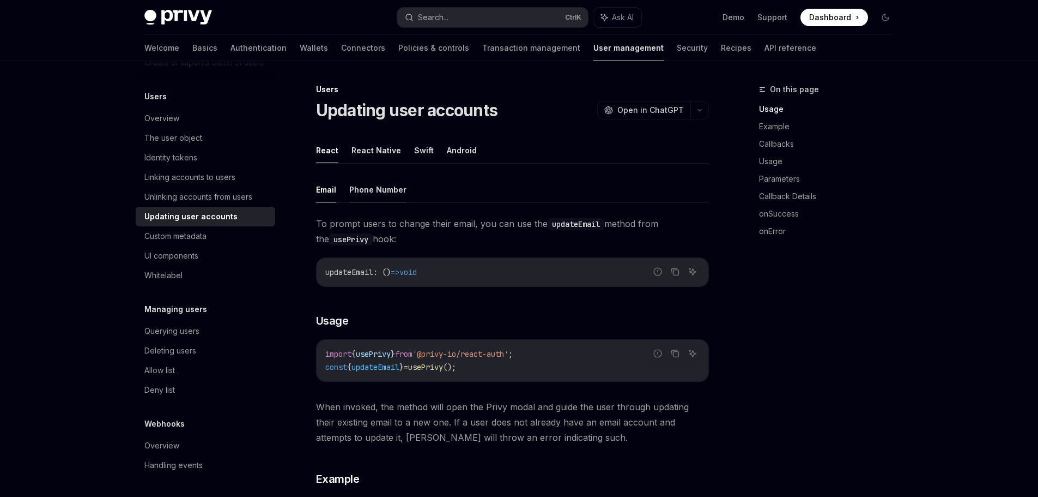
click at [382, 199] on button "Phone Number" at bounding box center [377, 190] width 57 height 26
click at [316, 193] on button "Email" at bounding box center [326, 190] width 20 height 26
click at [377, 194] on button "Phone Number" at bounding box center [377, 190] width 57 height 26
click at [343, 194] on ul "Email Phone Number" at bounding box center [512, 190] width 393 height 26
click at [374, 196] on button "Phone Number" at bounding box center [377, 190] width 57 height 26
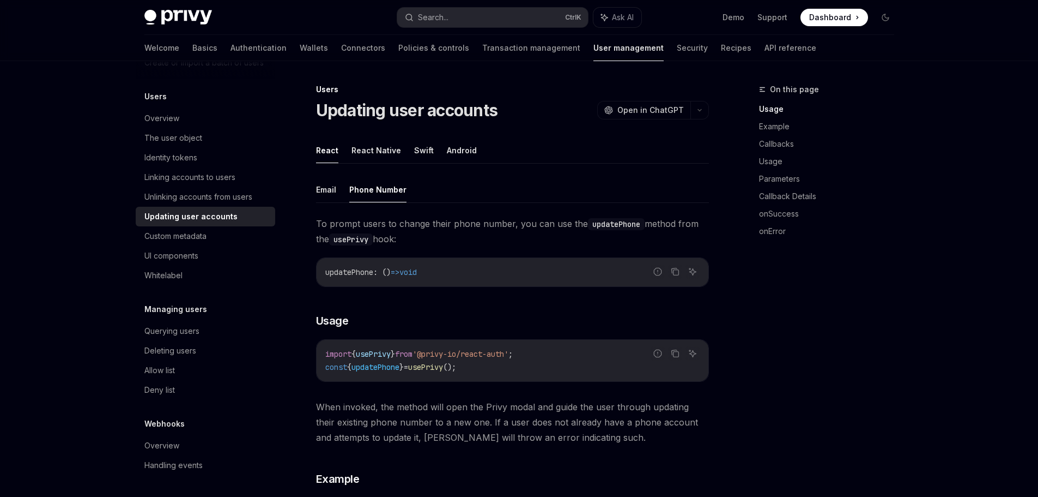
click at [337, 198] on ul "Email Phone Number" at bounding box center [512, 190] width 393 height 26
click at [320, 196] on button "Email" at bounding box center [326, 190] width 20 height 26
type textarea "*"
